Goal: Find specific page/section: Find specific page/section

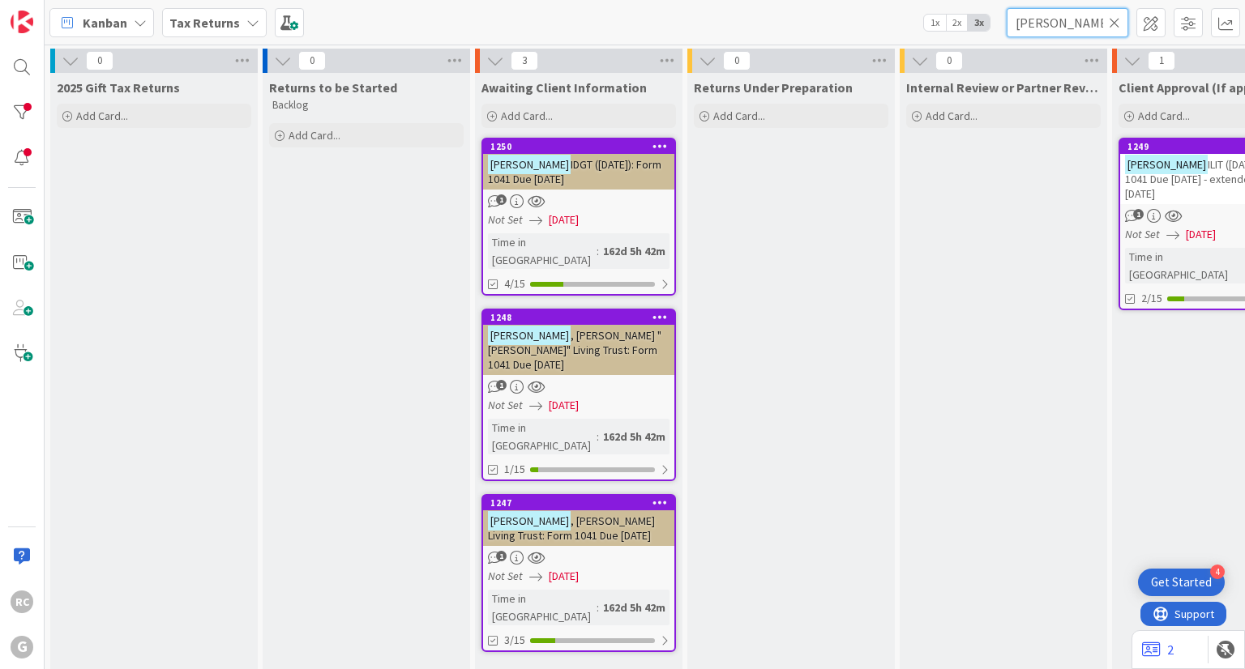
click at [1068, 20] on input "[PERSON_NAME]" at bounding box center [1068, 22] width 122 height 29
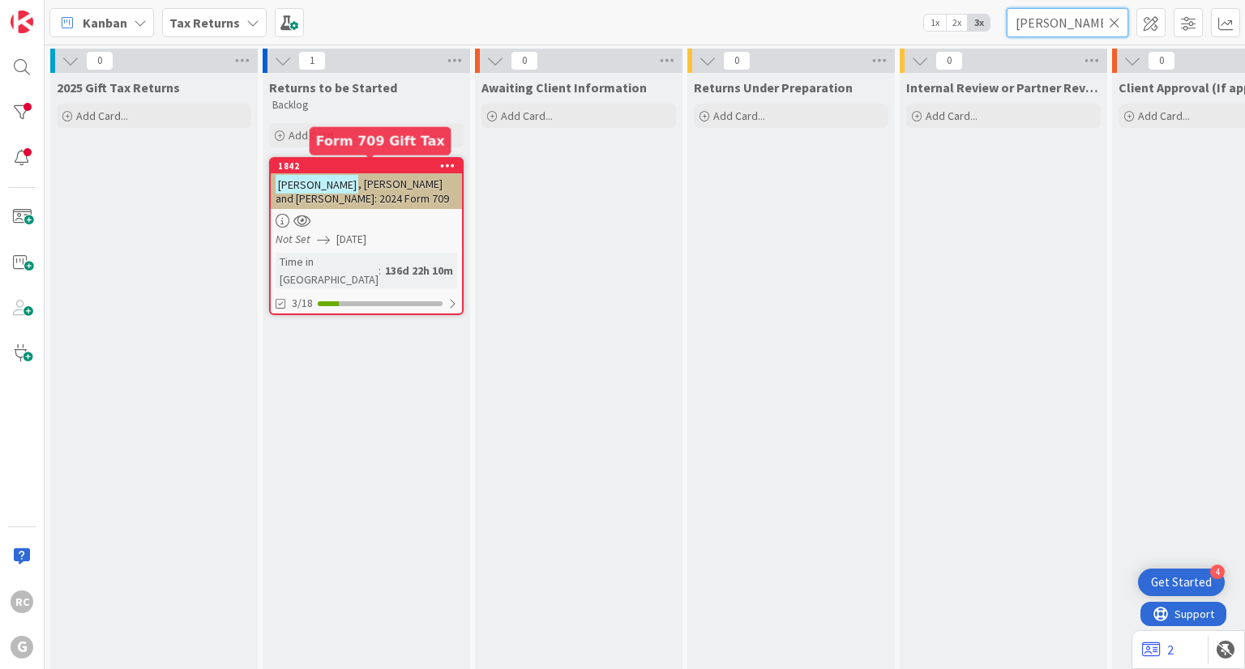
type input "[PERSON_NAME]"
click at [350, 171] on div "1842" at bounding box center [370, 165] width 184 height 11
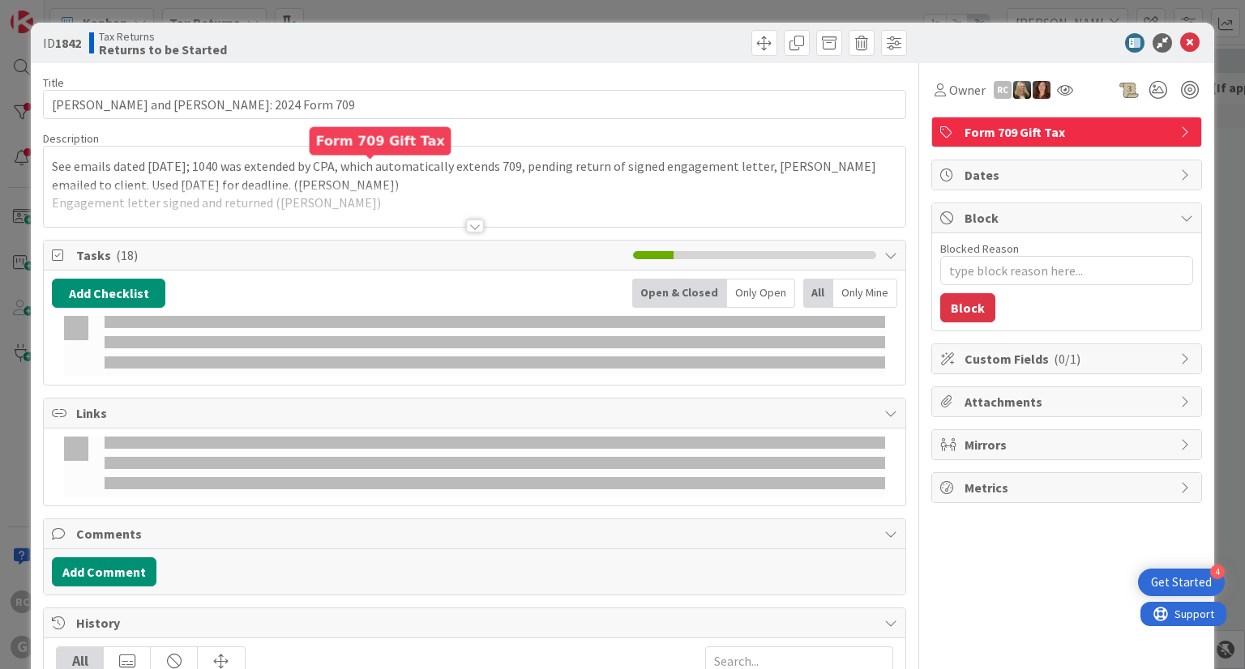
type textarea "x"
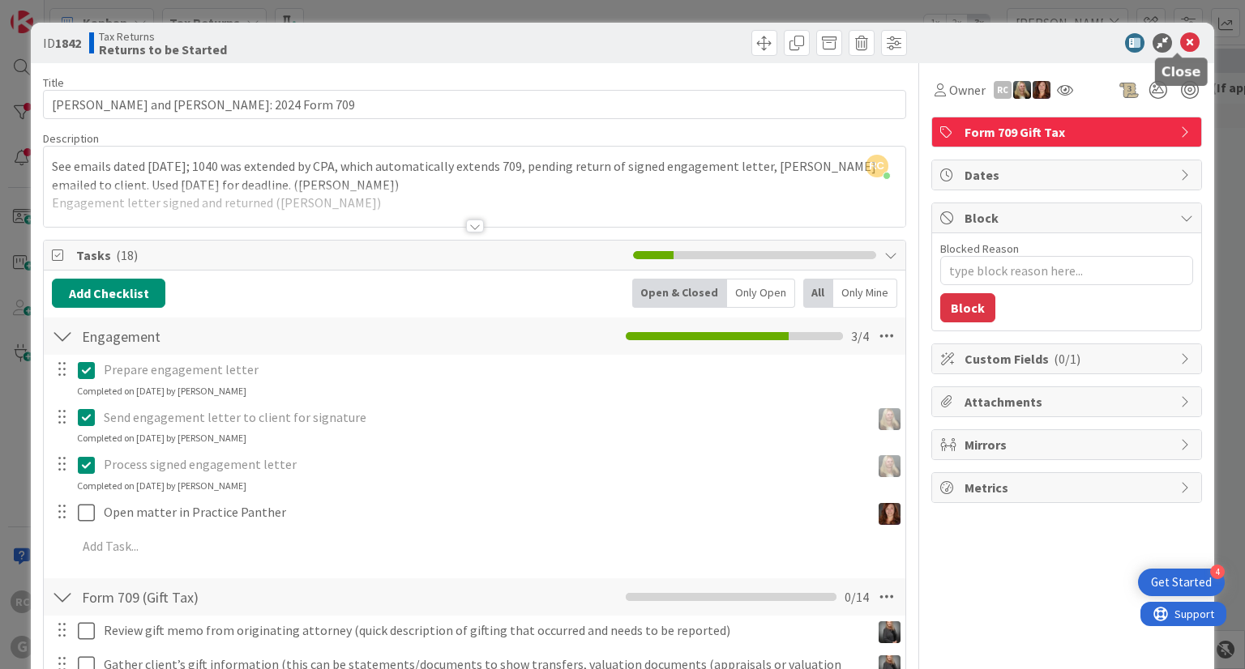
click at [1181, 49] on icon at bounding box center [1189, 42] width 19 height 19
